Goal: Information Seeking & Learning: Find contact information

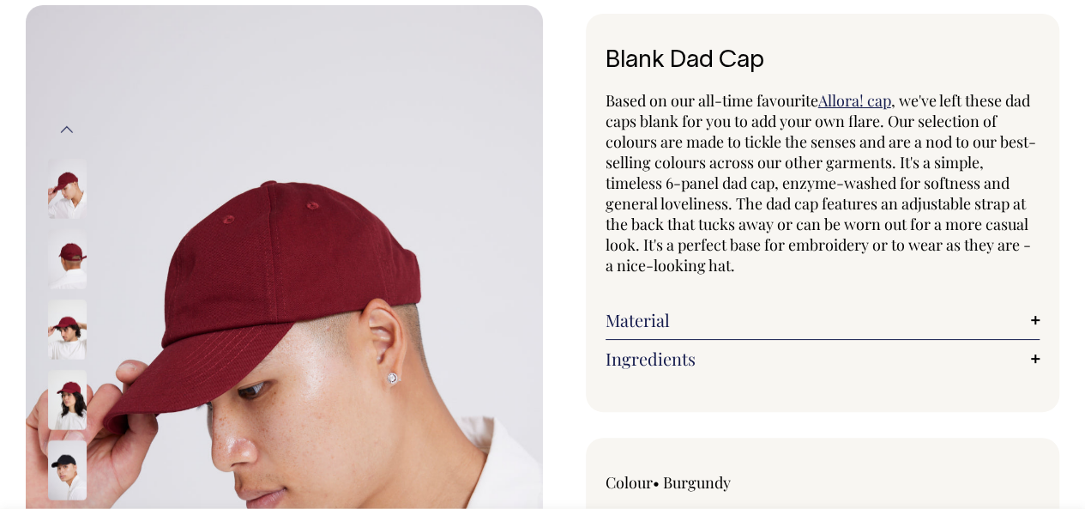
scroll to position [86, 0]
click at [668, 315] on link "Material" at bounding box center [823, 319] width 435 height 21
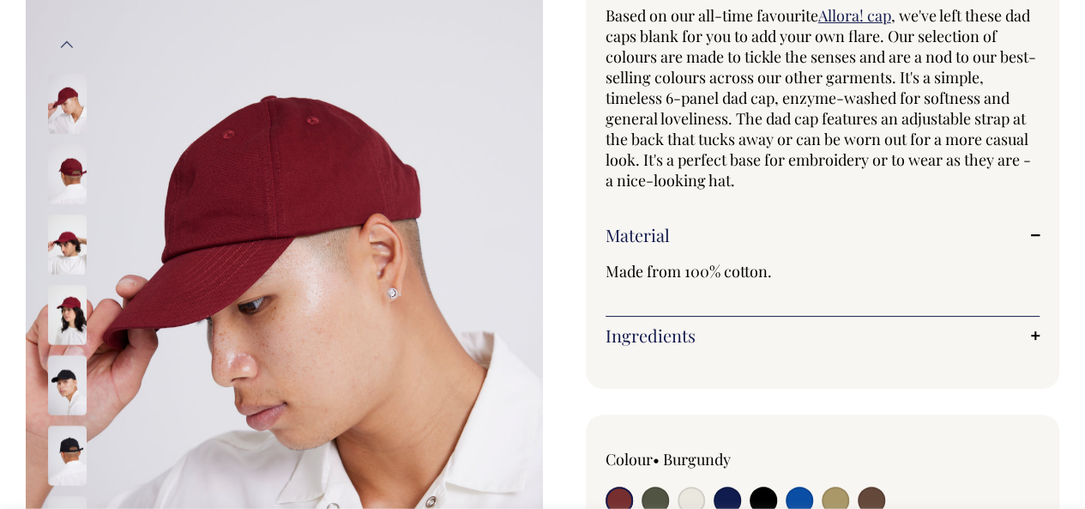
click at [667, 341] on link "Ingredients" at bounding box center [823, 335] width 435 height 21
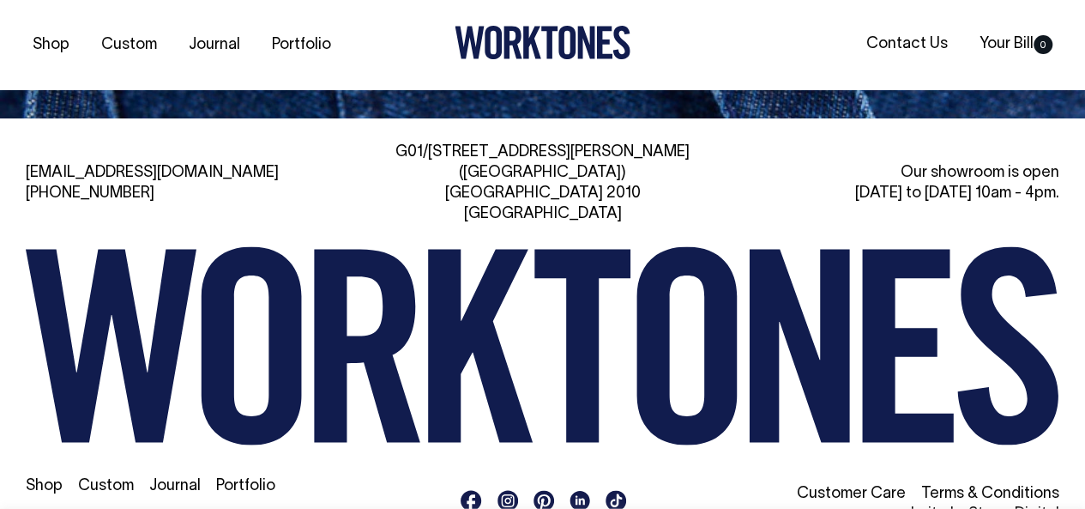
scroll to position [3092, 0]
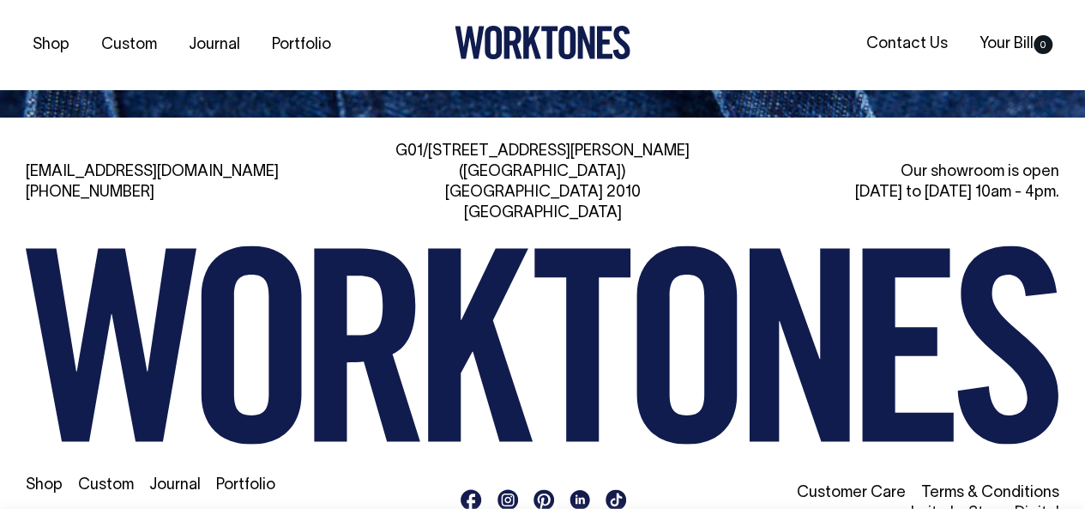
click at [966, 486] on link "Terms & Conditions" at bounding box center [990, 493] width 138 height 15
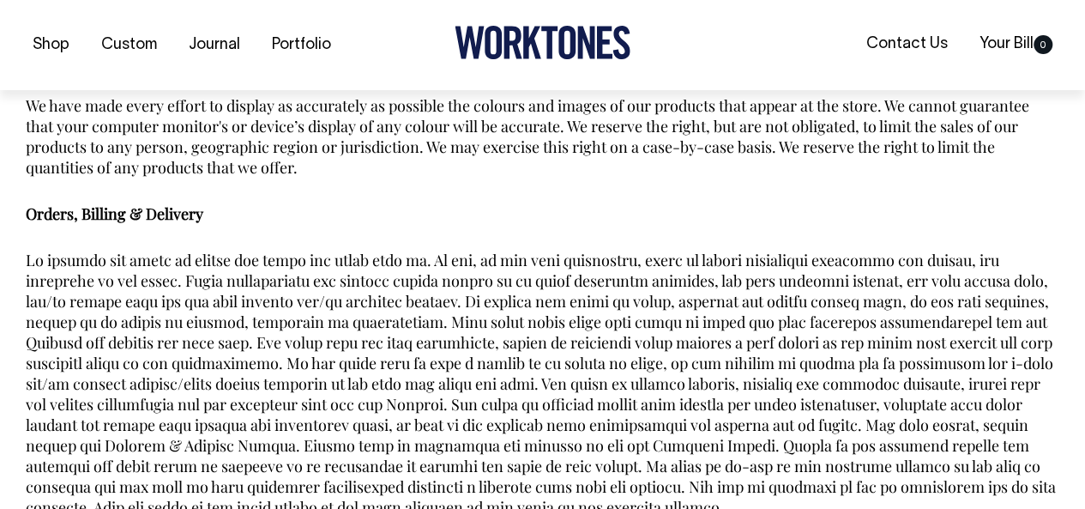
scroll to position [8755, 0]
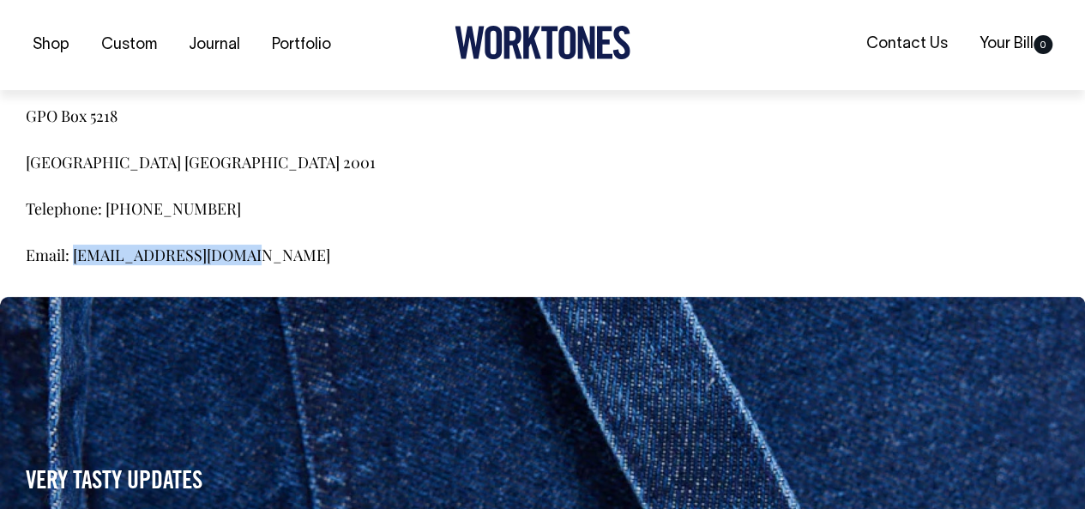
drag, startPoint x: 228, startPoint y: 258, endPoint x: 75, endPoint y: 260, distance: 153.6
click at [75, 260] on p "Email: [EMAIL_ADDRESS][DOMAIN_NAME]" at bounding box center [543, 254] width 1034 height 21
copy span "enquiries@oaic.gov.au"
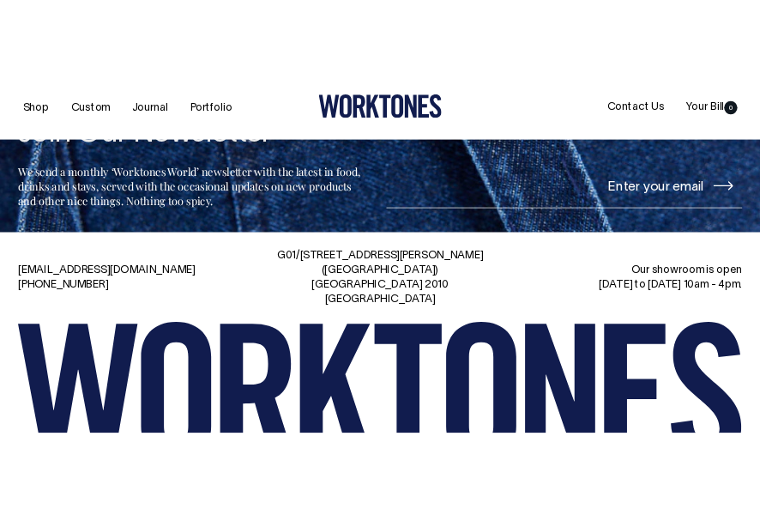
scroll to position [7743, 0]
